Goal: Find specific page/section: Find specific page/section

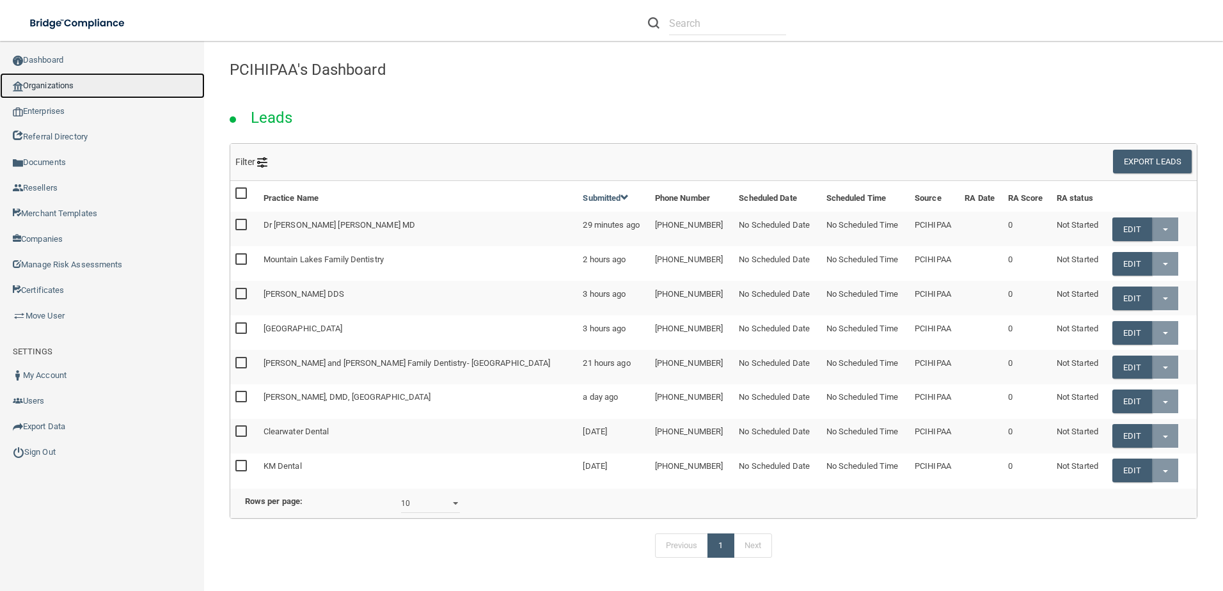
click at [67, 83] on link "Organizations" at bounding box center [102, 86] width 205 height 26
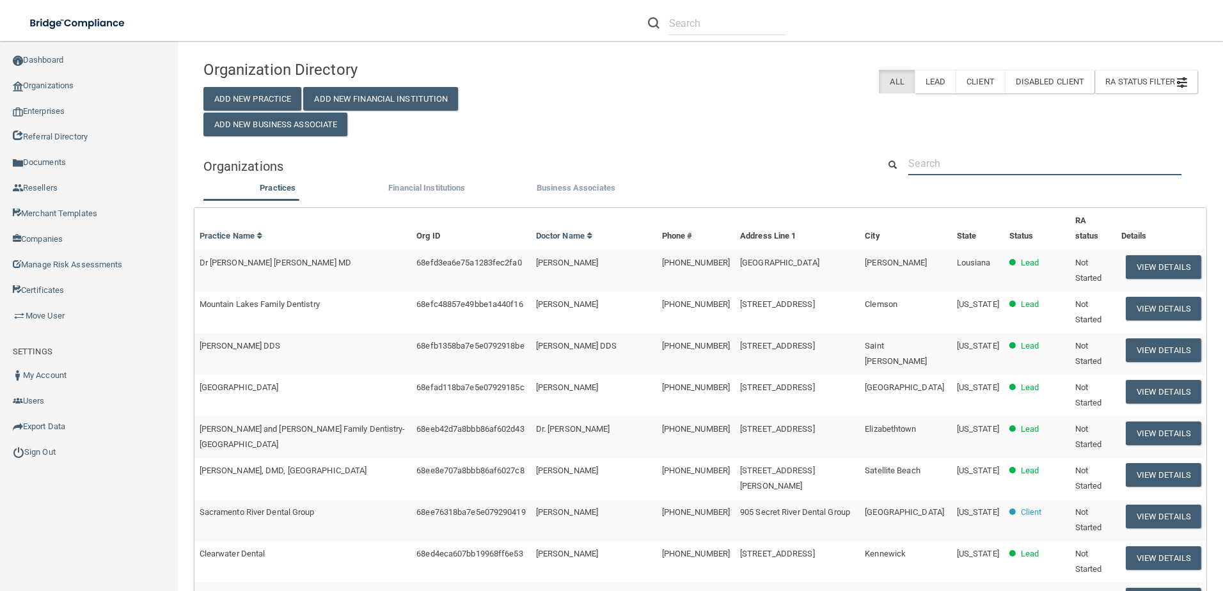
click at [987, 169] on input "text" at bounding box center [1045, 164] width 273 height 24
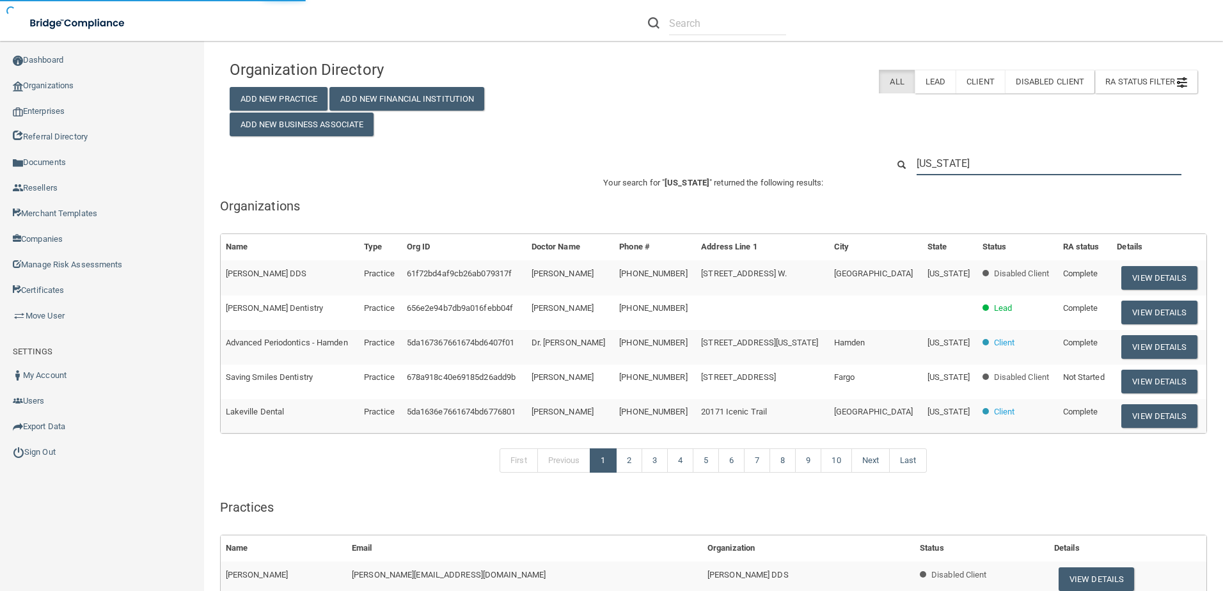
type input "[US_STATE]"
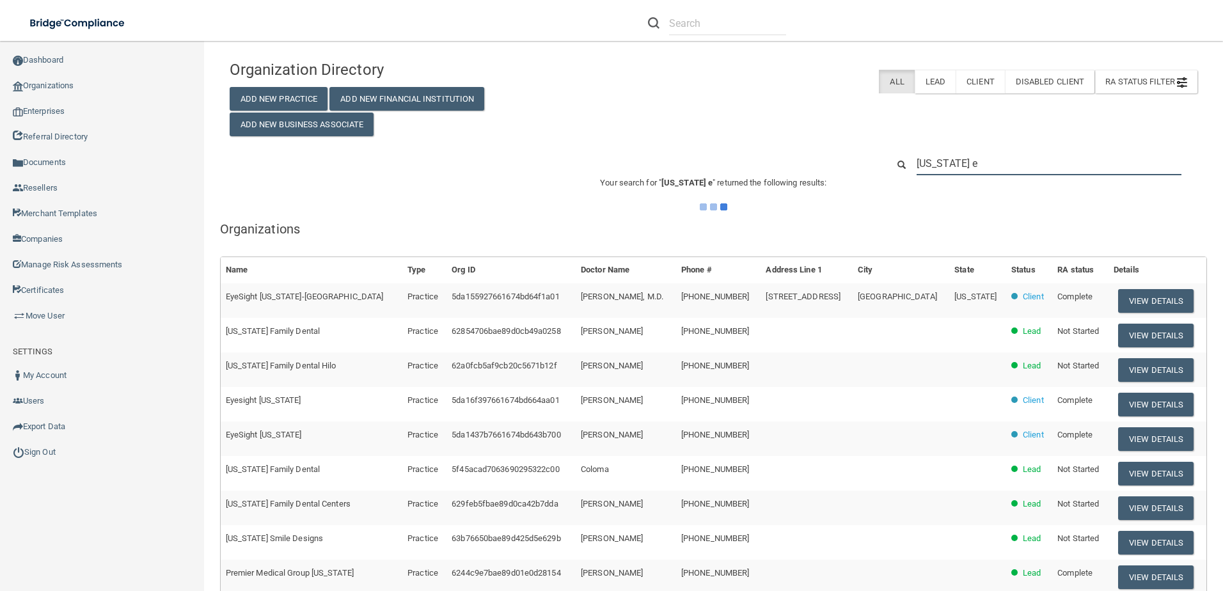
type input "[US_STATE] el"
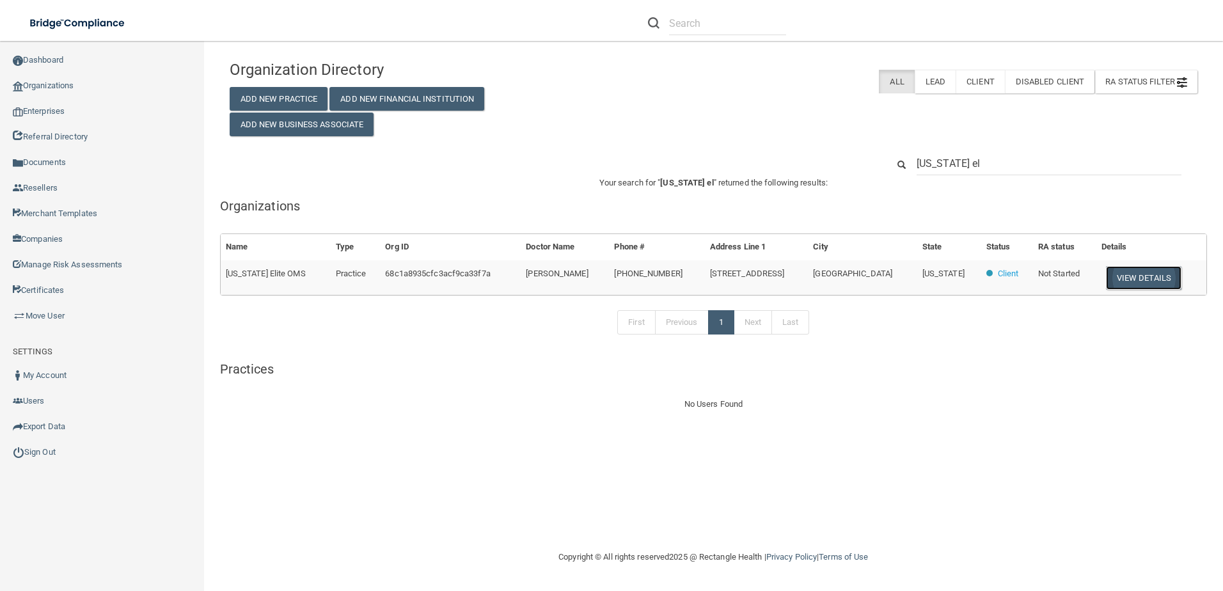
click at [1132, 278] on button "View Details" at bounding box center [1144, 278] width 76 height 24
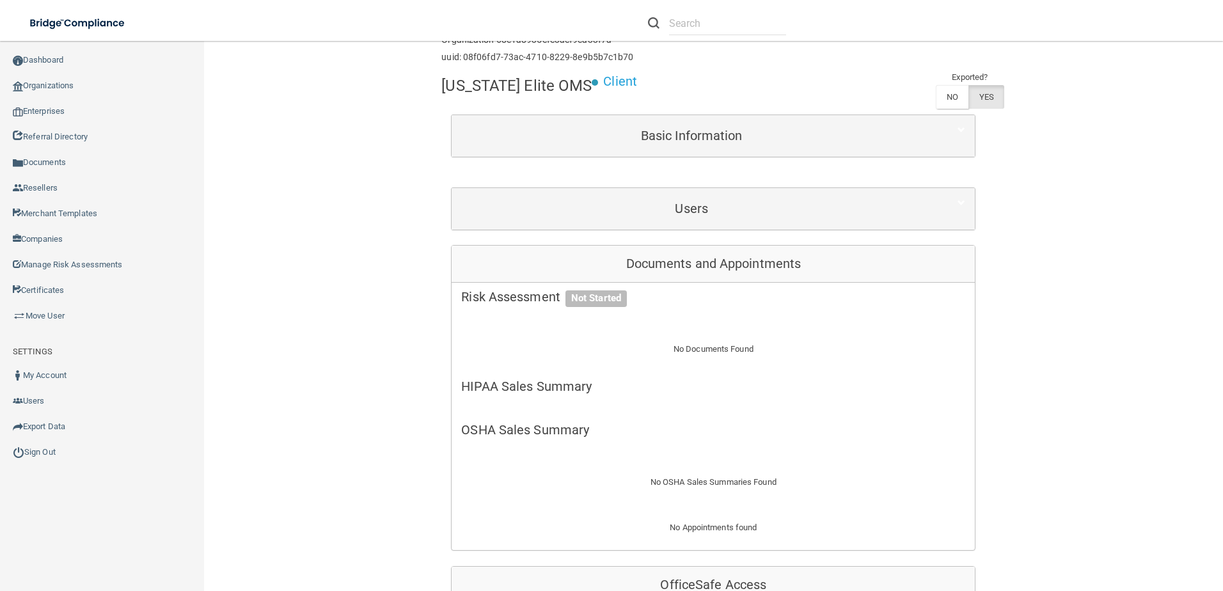
scroll to position [64, 0]
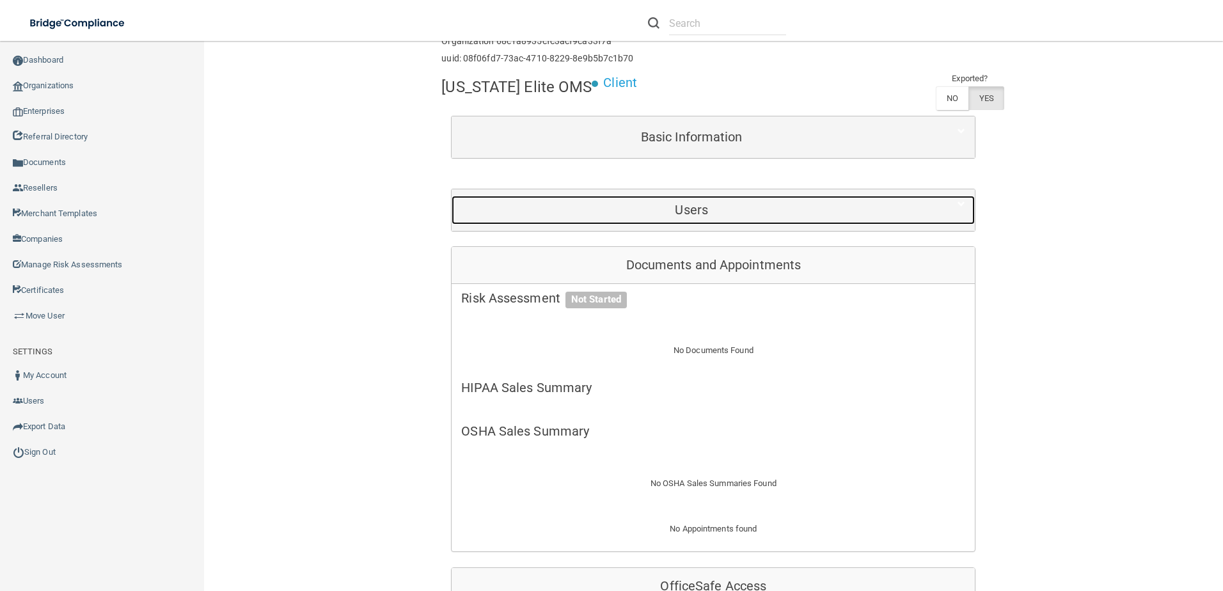
click at [667, 214] on h5 "Users" at bounding box center [691, 210] width 461 height 14
